Goal: Transaction & Acquisition: Purchase product/service

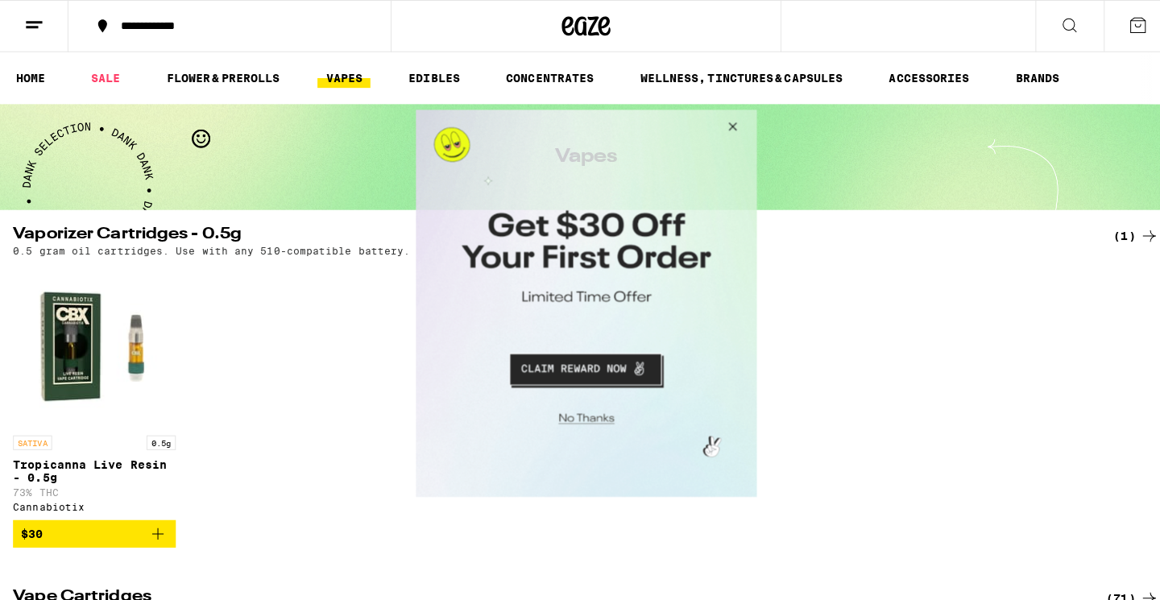
click at [730, 123] on button "Close Modal" at bounding box center [725, 128] width 43 height 39
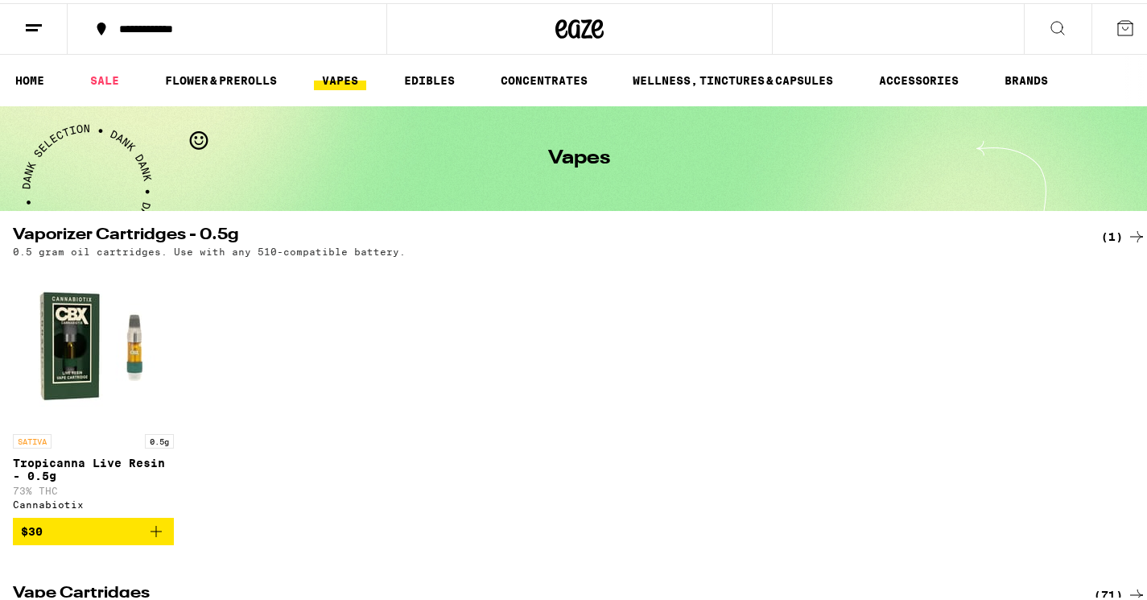
click at [1048, 22] on icon at bounding box center [1057, 24] width 19 height 19
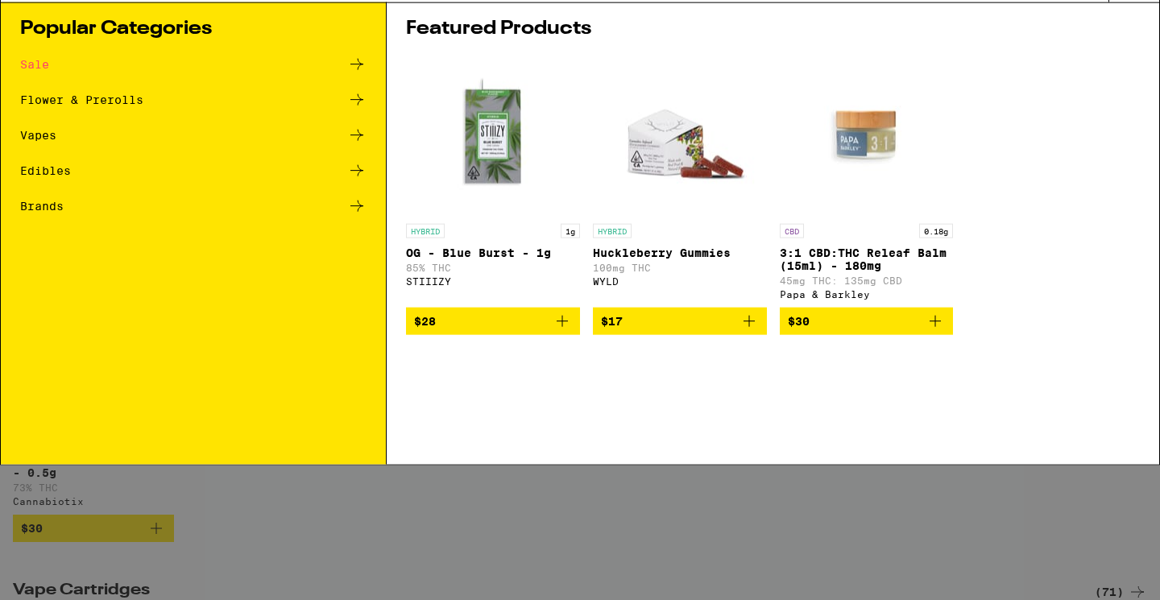
click at [118, 20] on input "Search for Products" at bounding box center [577, 26] width 1062 height 14
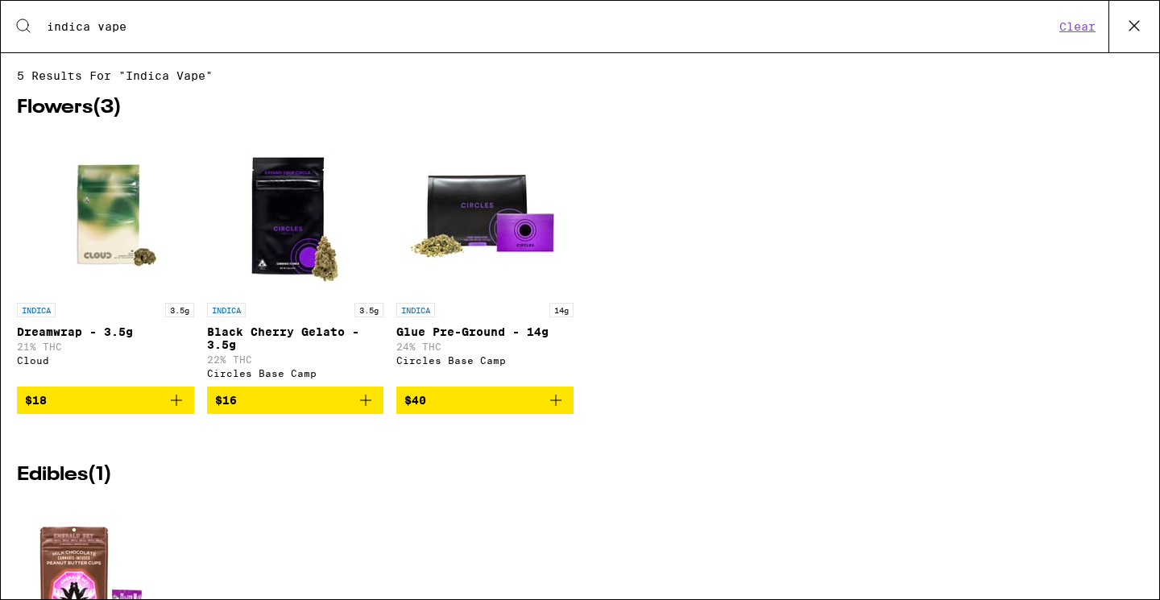
drag, startPoint x: 95, startPoint y: 26, endPoint x: 29, endPoint y: 24, distance: 66.0
click at [29, 24] on div "Search for Products indica vape Clear" at bounding box center [580, 27] width 1158 height 52
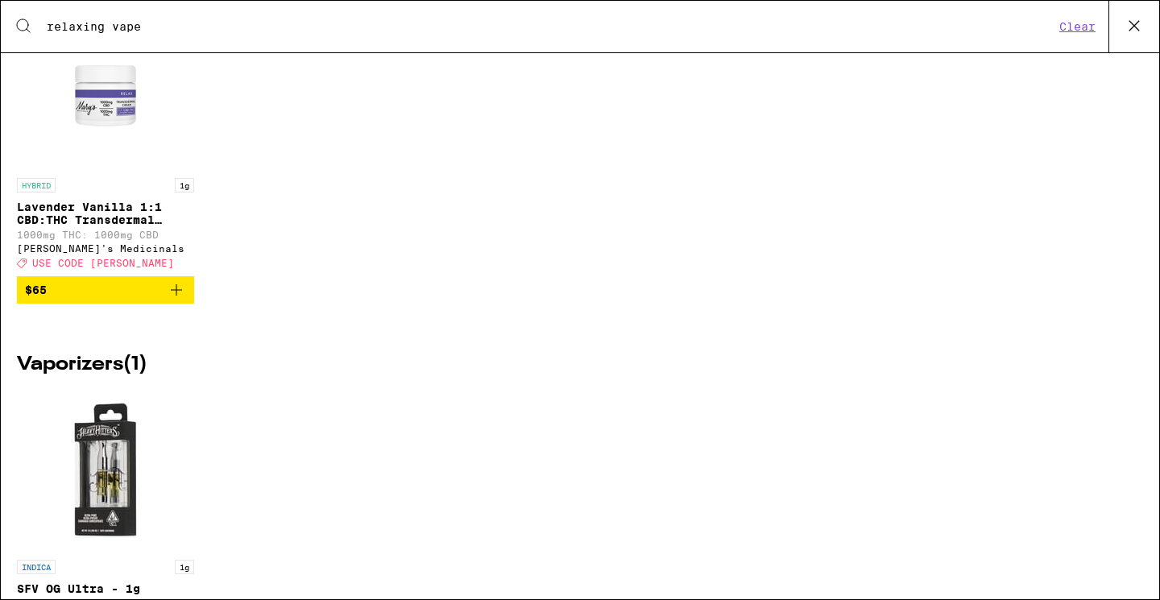
scroll to position [238, 0]
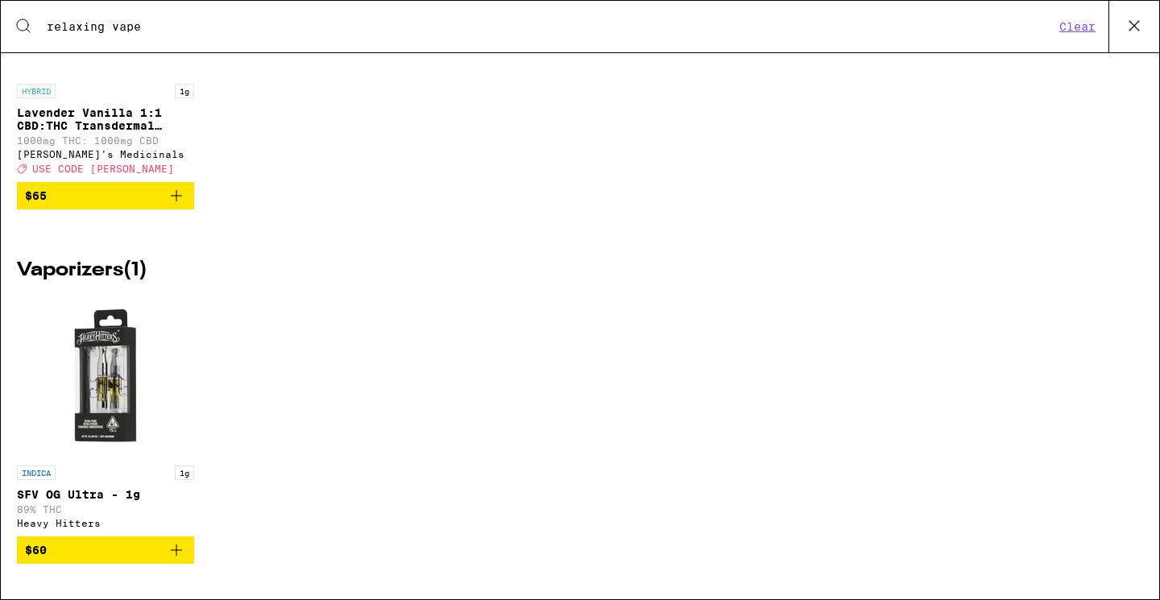
drag, startPoint x: 225, startPoint y: 29, endPoint x: 10, endPoint y: 30, distance: 215.0
click at [10, 30] on div "Search for Products relaxing vape Clear" at bounding box center [580, 27] width 1158 height 52
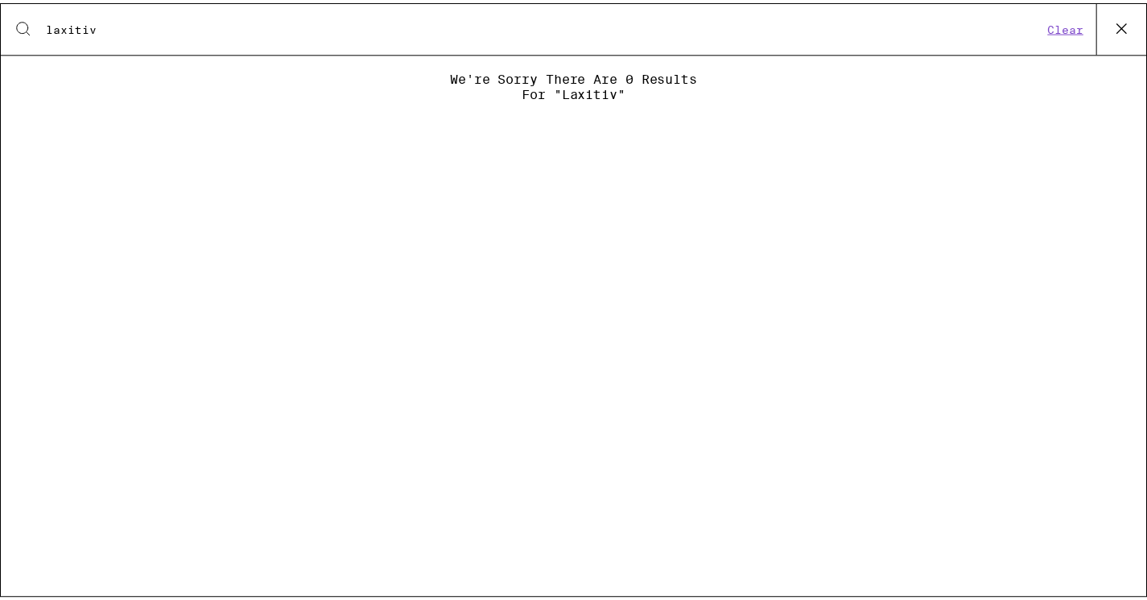
scroll to position [0, 0]
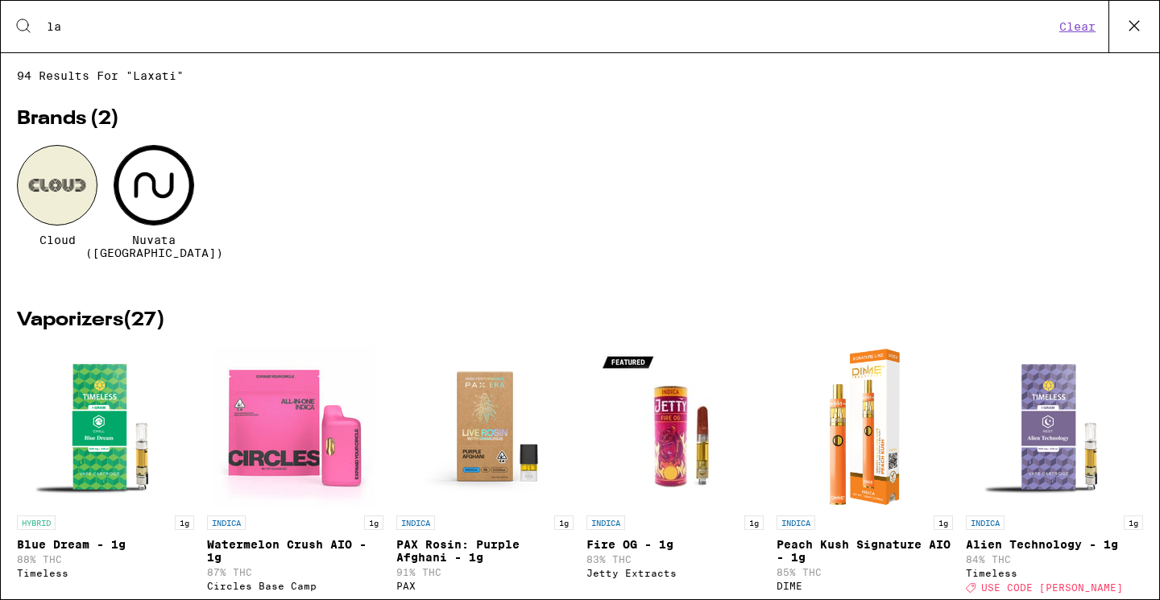
type input "l"
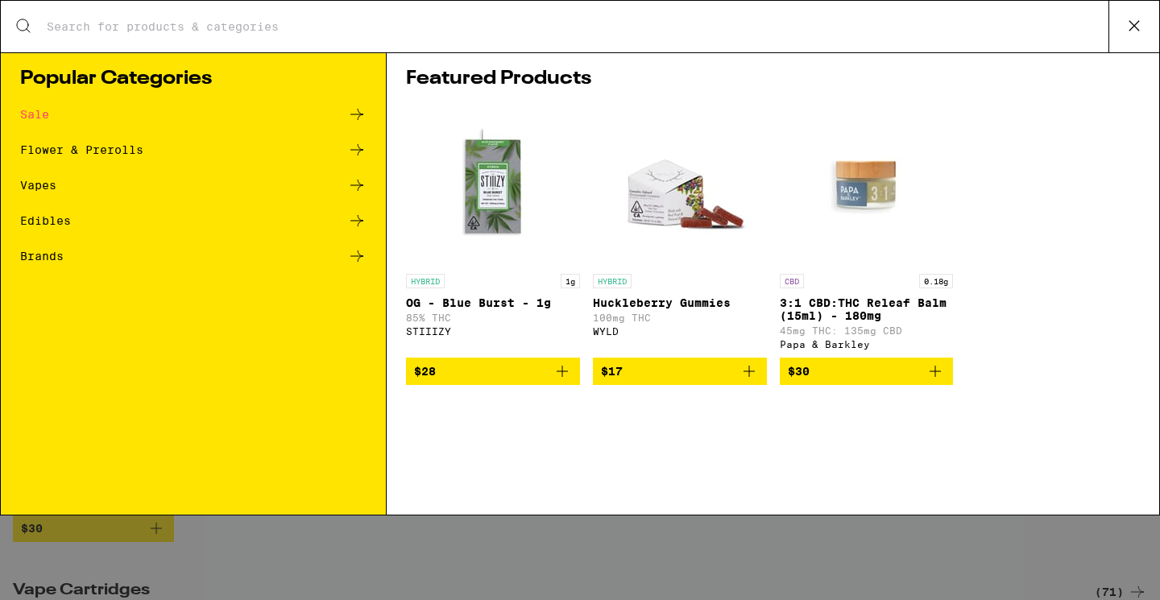
click at [358, 256] on icon at bounding box center [356, 255] width 13 height 11
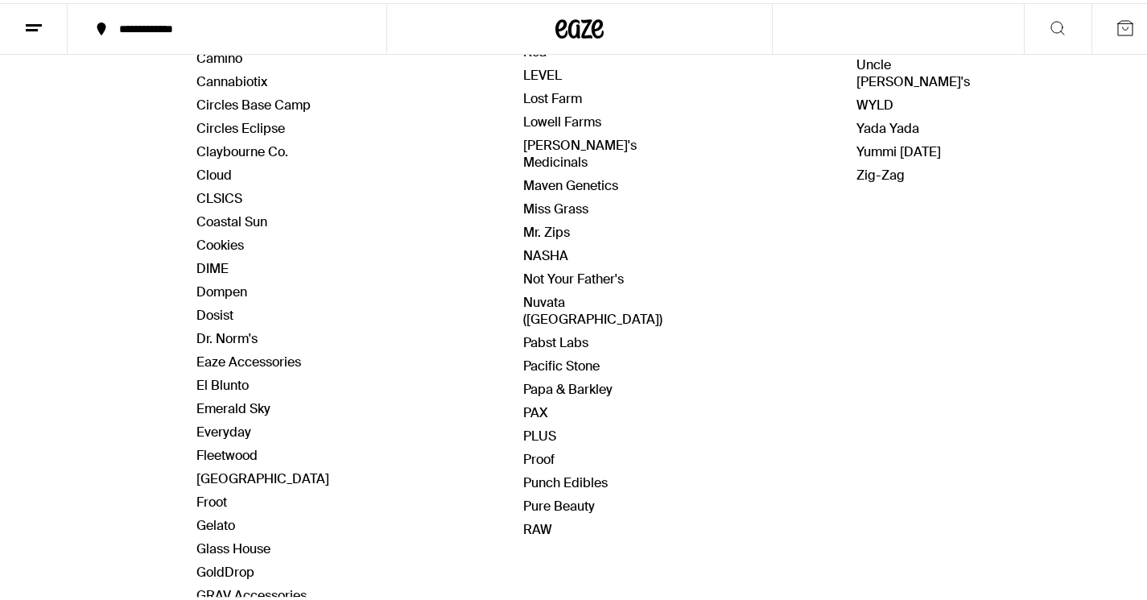
scroll to position [589, 0]
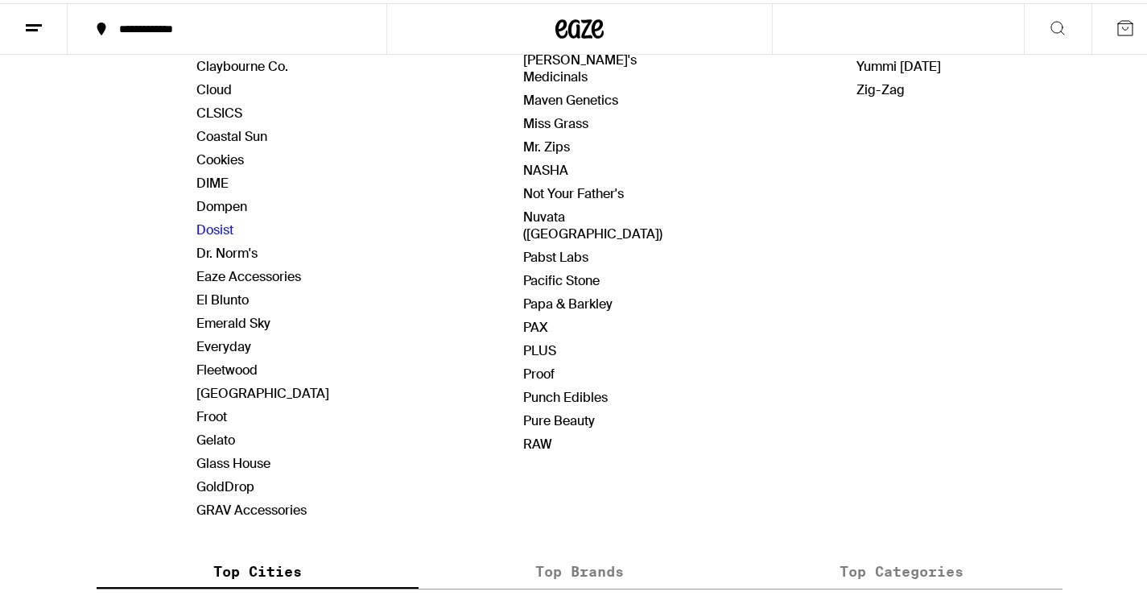
click at [216, 222] on link "Dosist" at bounding box center [214, 226] width 37 height 17
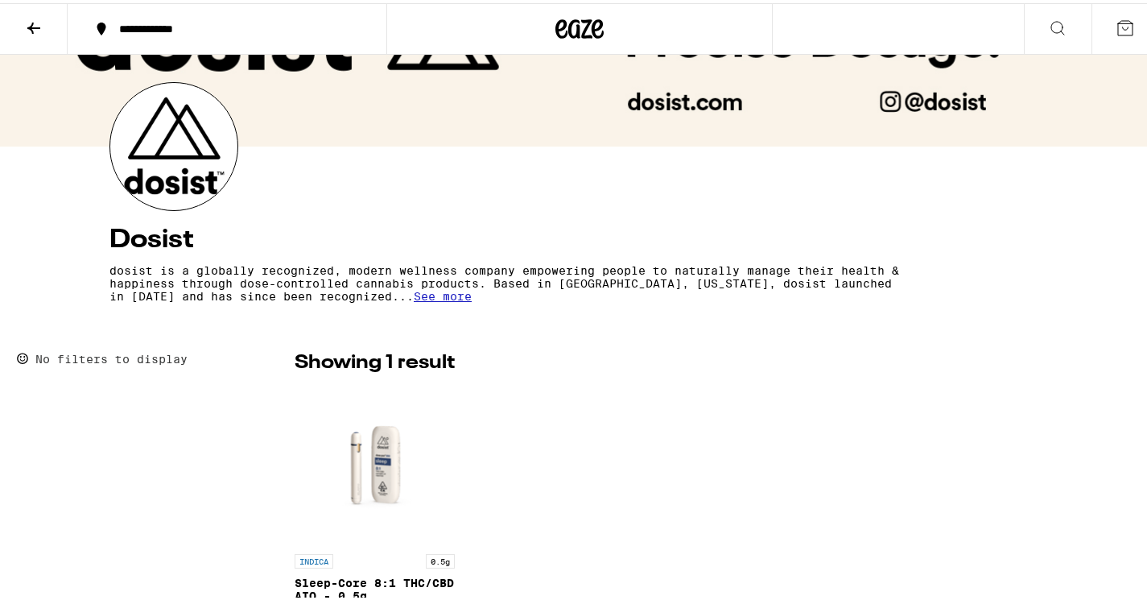
scroll to position [135, 0]
drag, startPoint x: 659, startPoint y: 223, endPoint x: 660, endPoint y: 213, distance: 9.8
click at [659, 219] on div "Dosist dosist is a globally recognized, modern wellness company empowering peop…" at bounding box center [580, 258] width 940 height 98
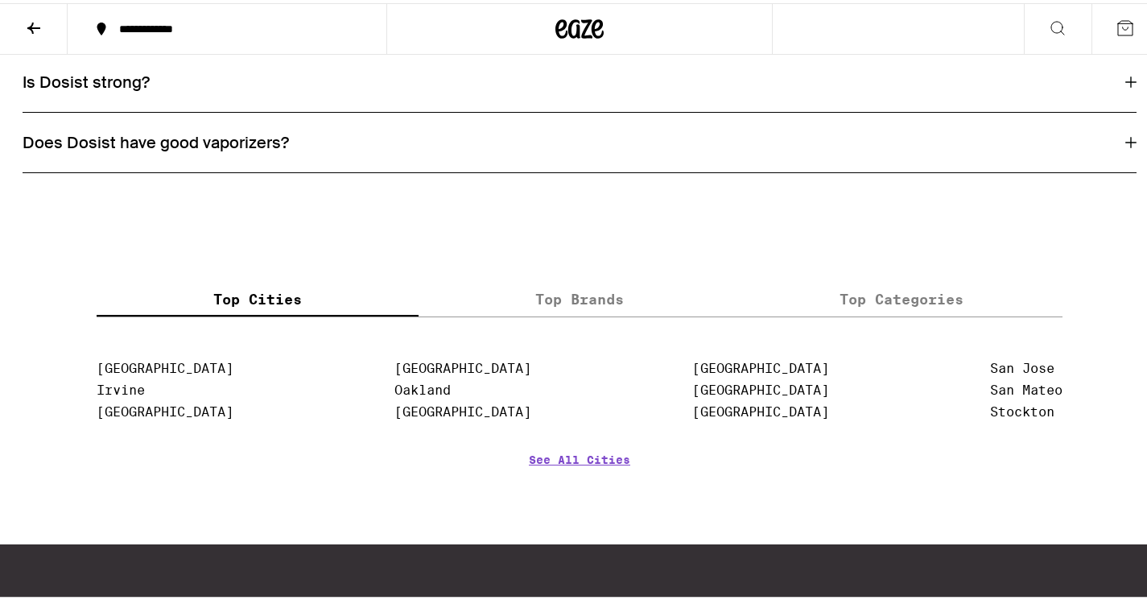
scroll to position [989, 0]
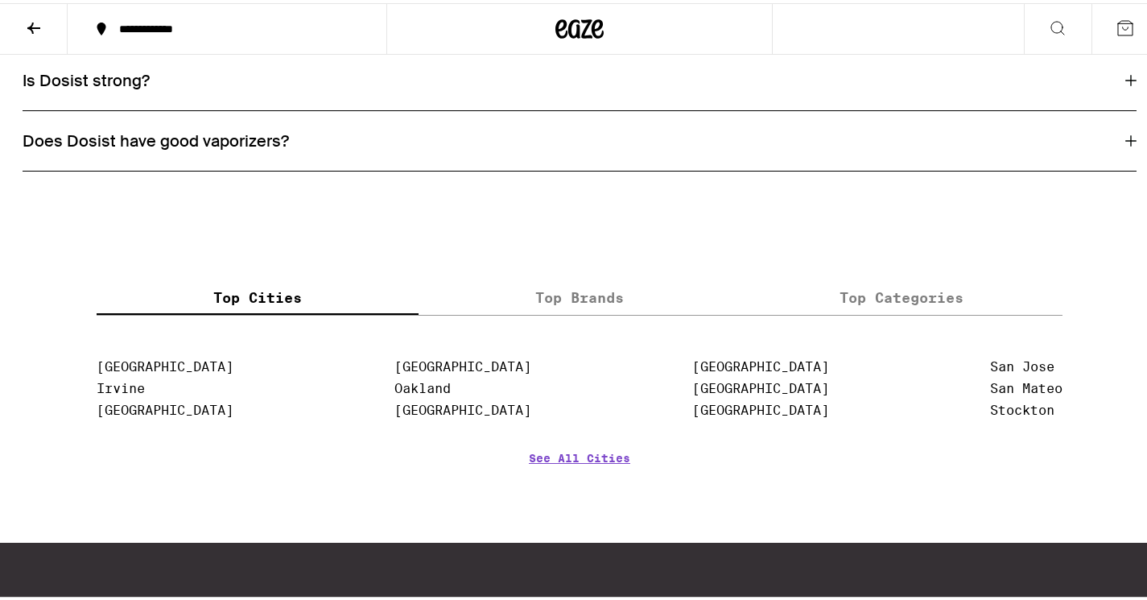
click at [239, 143] on h3 "Does Dosist have good vaporizers?" at bounding box center [156, 137] width 267 height 21
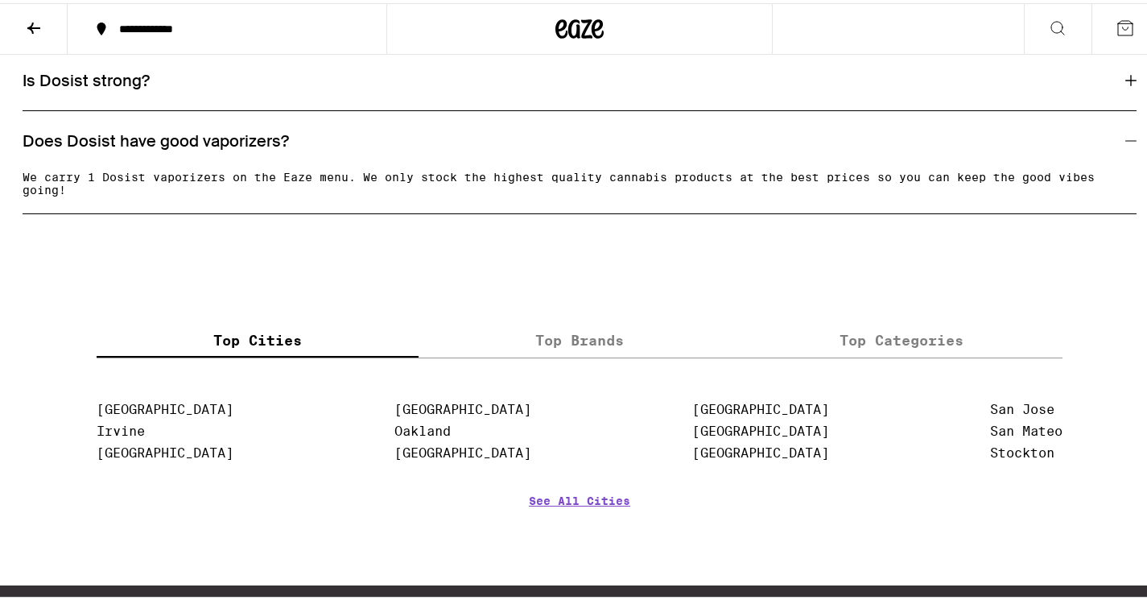
click at [111, 87] on h3 "Is Dosist strong?" at bounding box center [86, 77] width 127 height 21
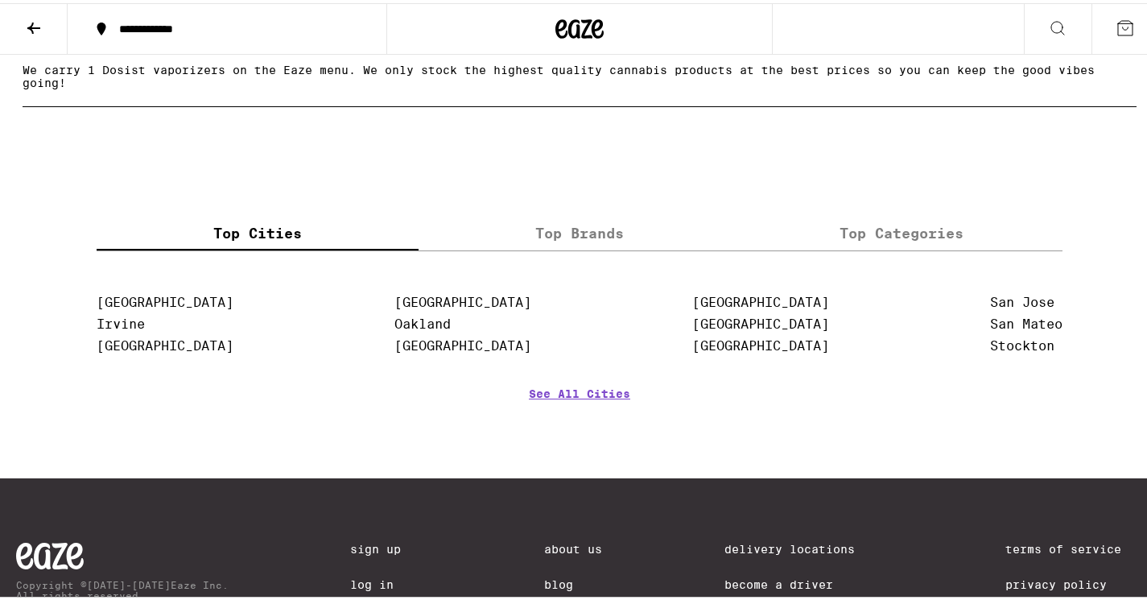
scroll to position [1168, 0]
click at [572, 407] on link "See All Cities" at bounding box center [579, 414] width 101 height 60
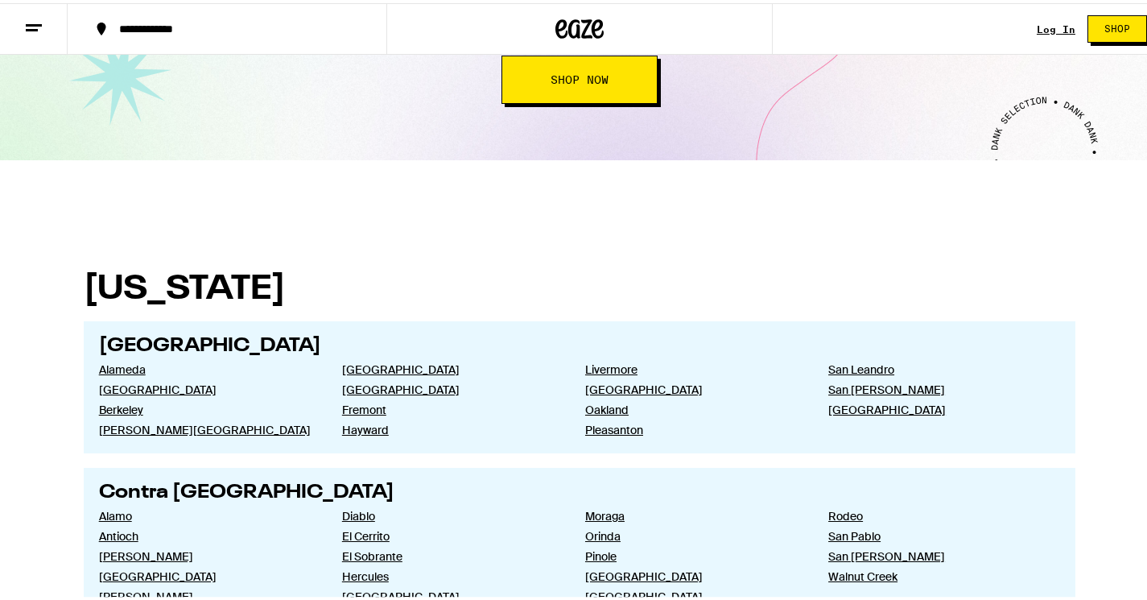
scroll to position [340, 0]
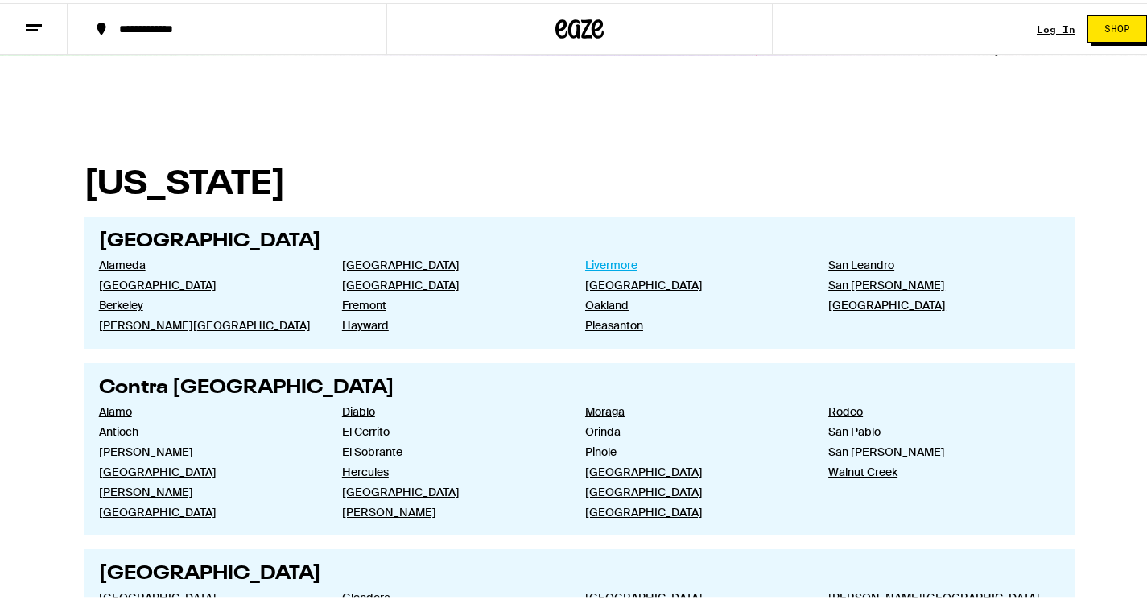
click at [596, 262] on link "Livermore" at bounding box center [693, 261] width 217 height 14
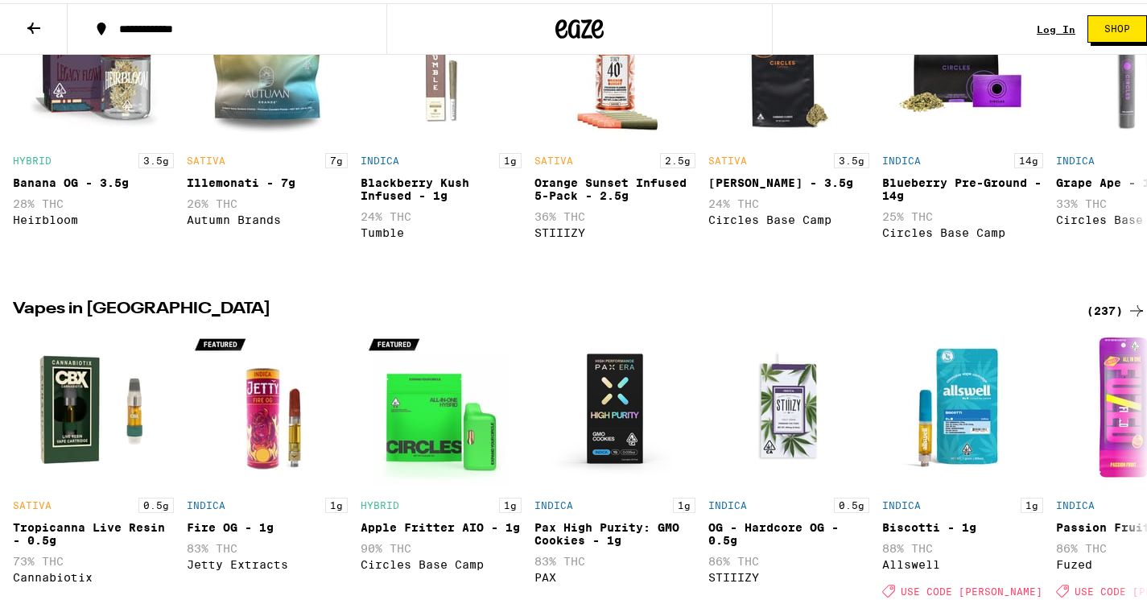
scroll to position [622, 0]
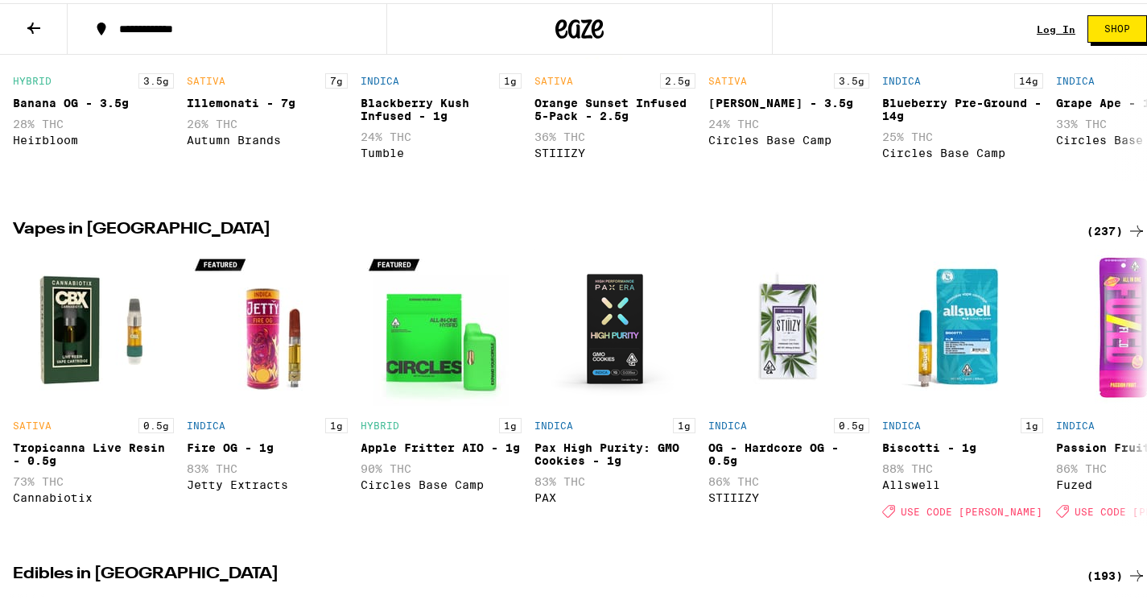
click at [1131, 234] on icon at bounding box center [1137, 227] width 13 height 11
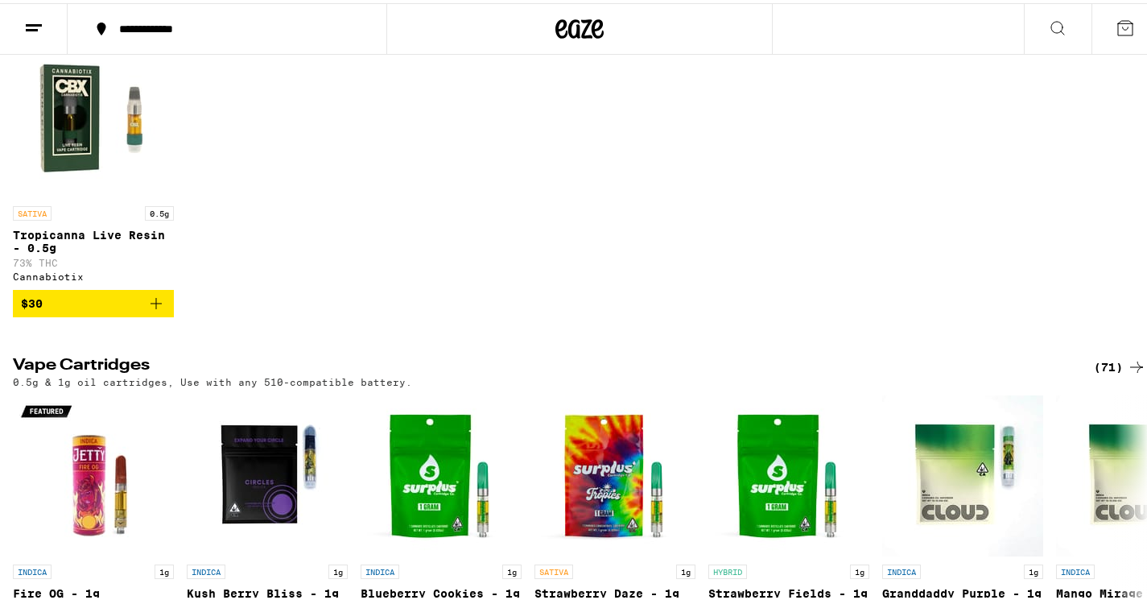
scroll to position [373, 0]
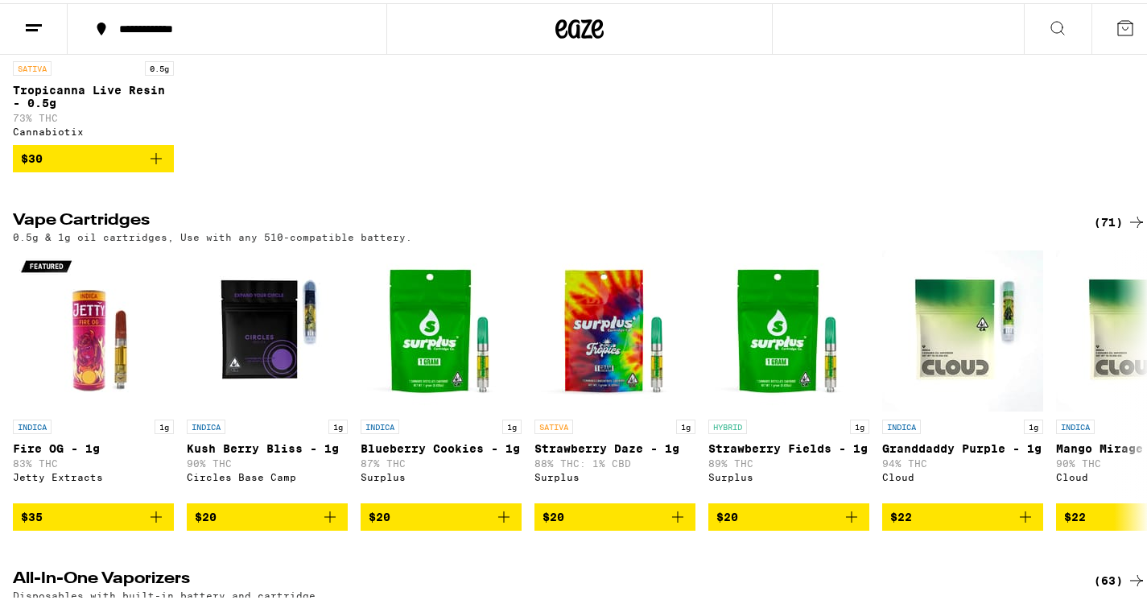
click at [1052, 19] on icon at bounding box center [1058, 25] width 13 height 13
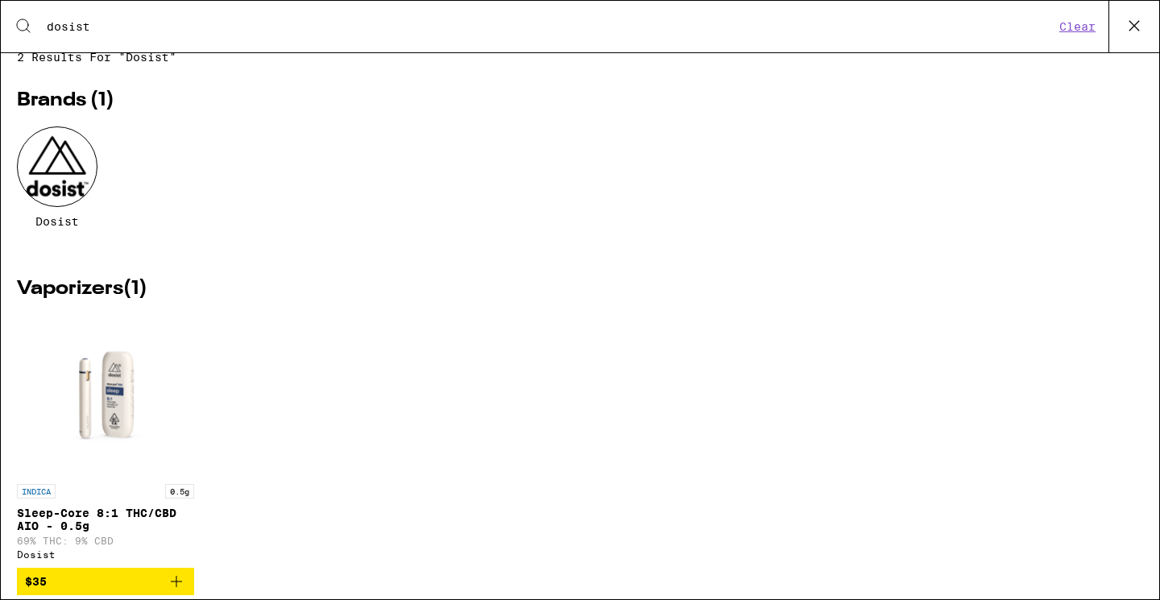
scroll to position [0, 0]
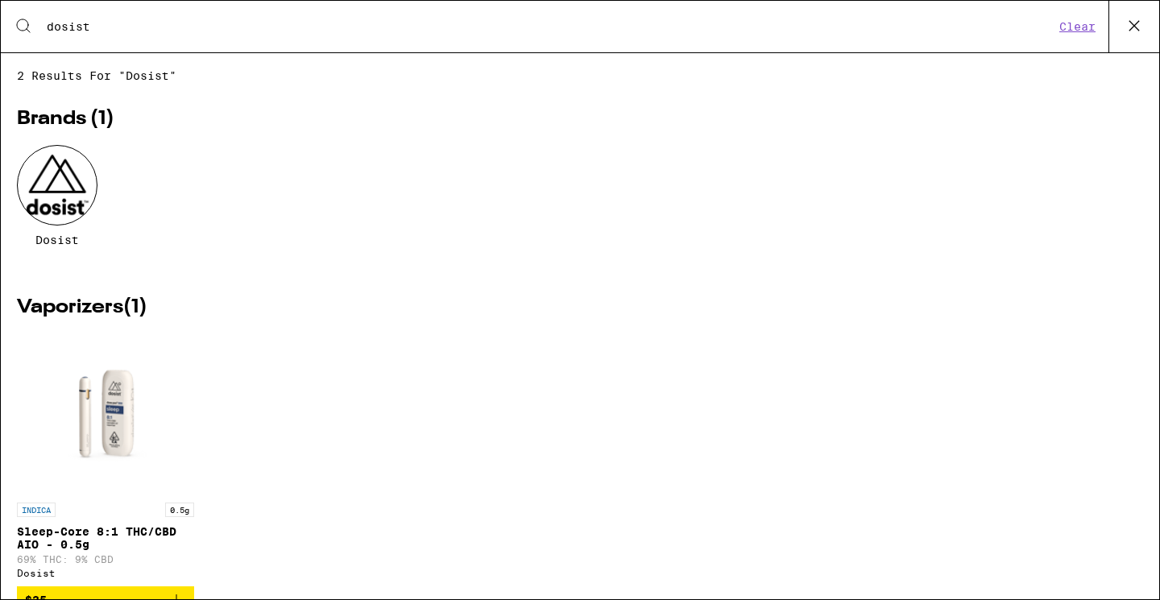
type input "dosist"
